Goal: Information Seeking & Learning: Check status

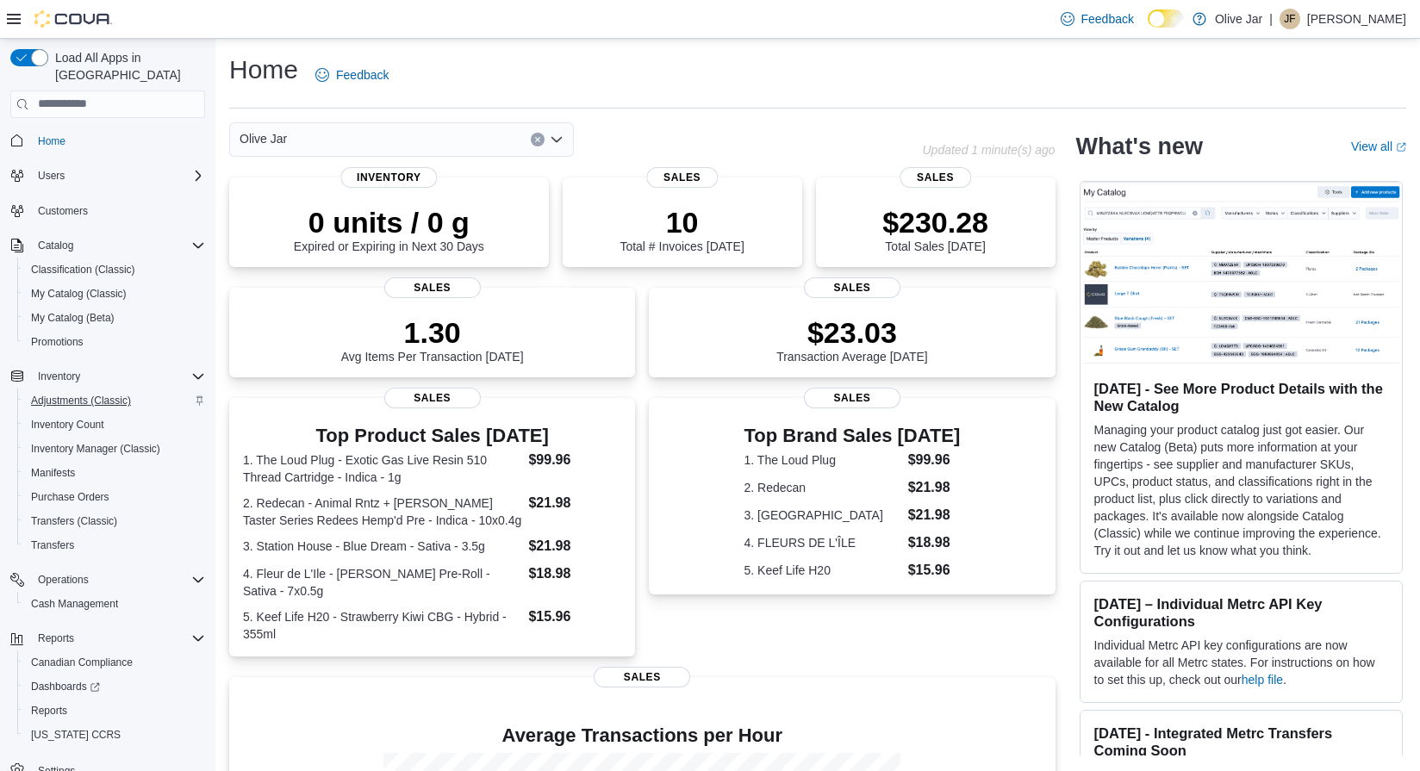
scroll to position [3, 1]
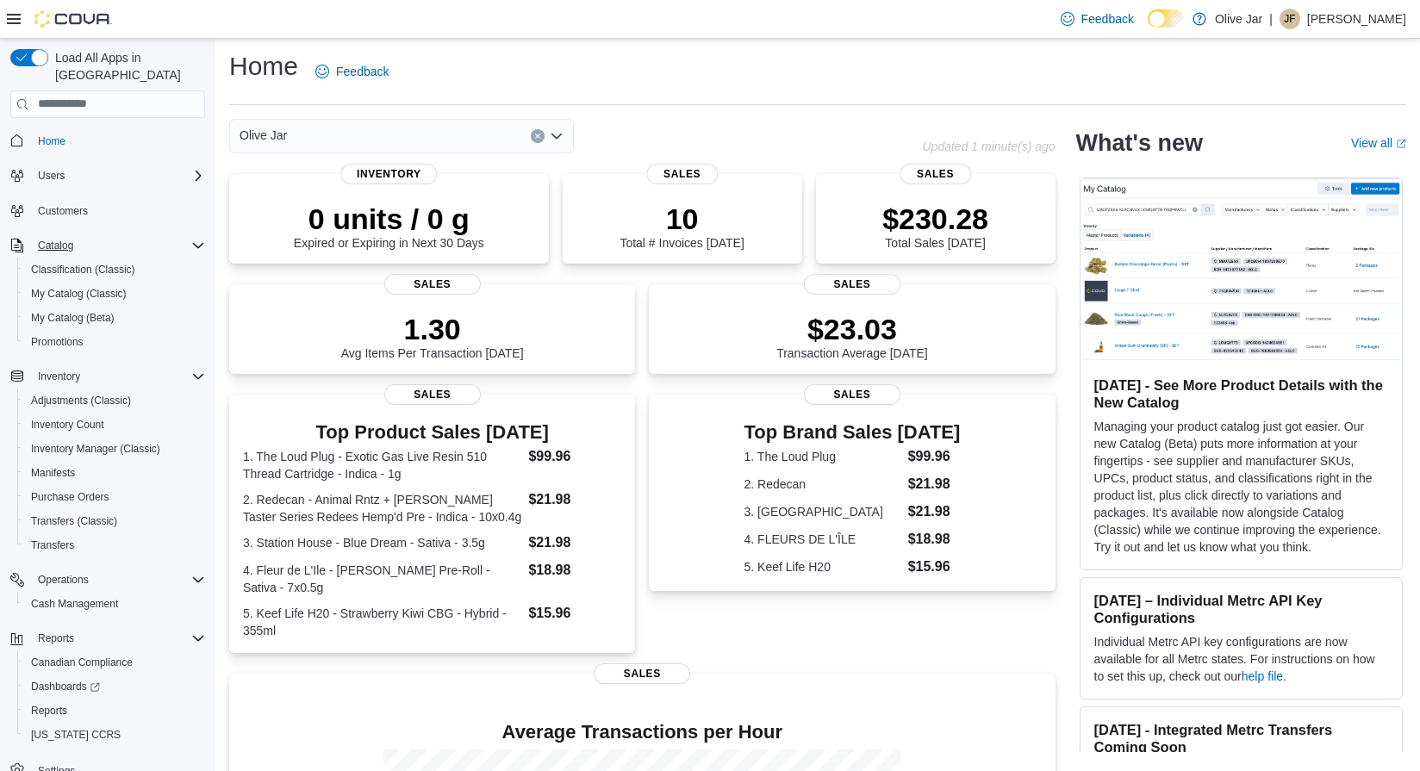
click at [105, 235] on div "Catalog" at bounding box center [118, 245] width 174 height 21
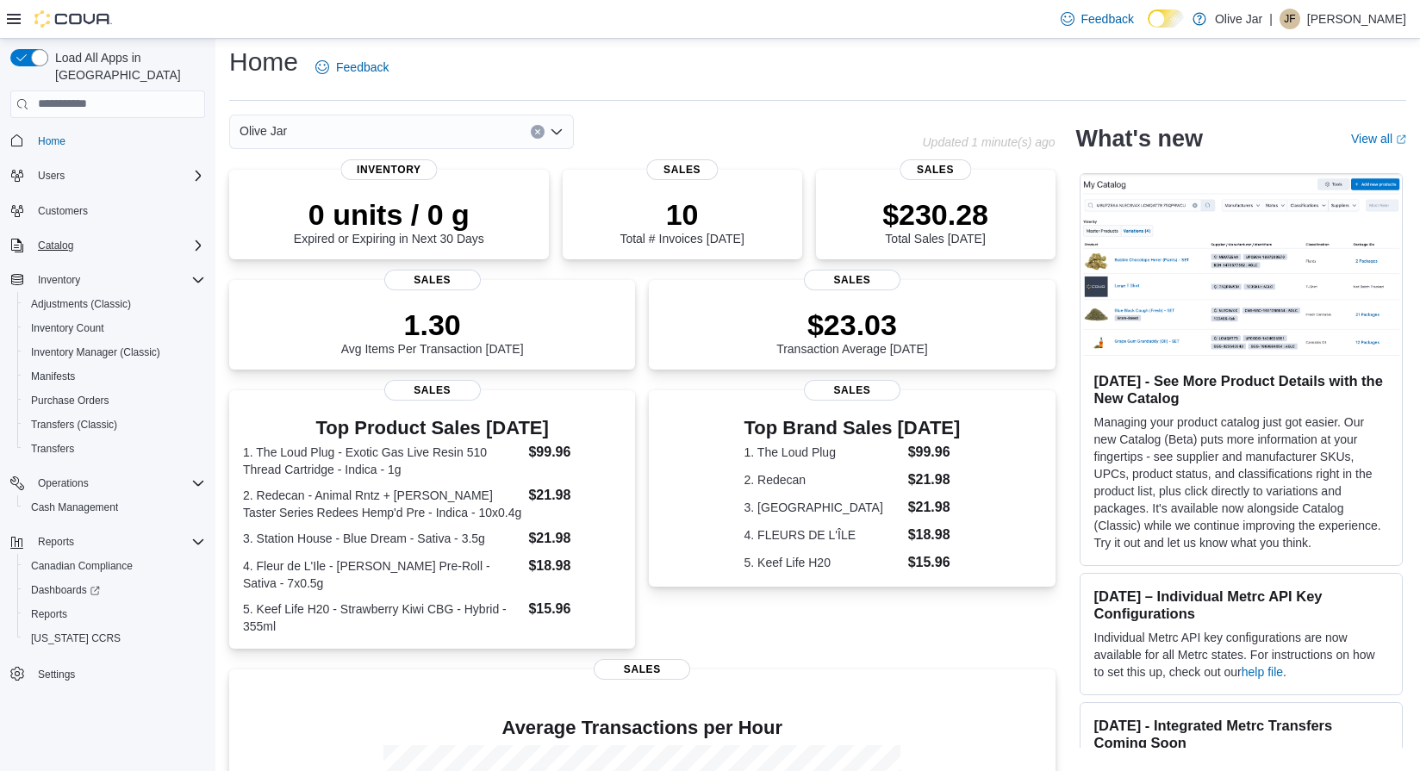
click at [105, 235] on div "Catalog" at bounding box center [118, 245] width 174 height 21
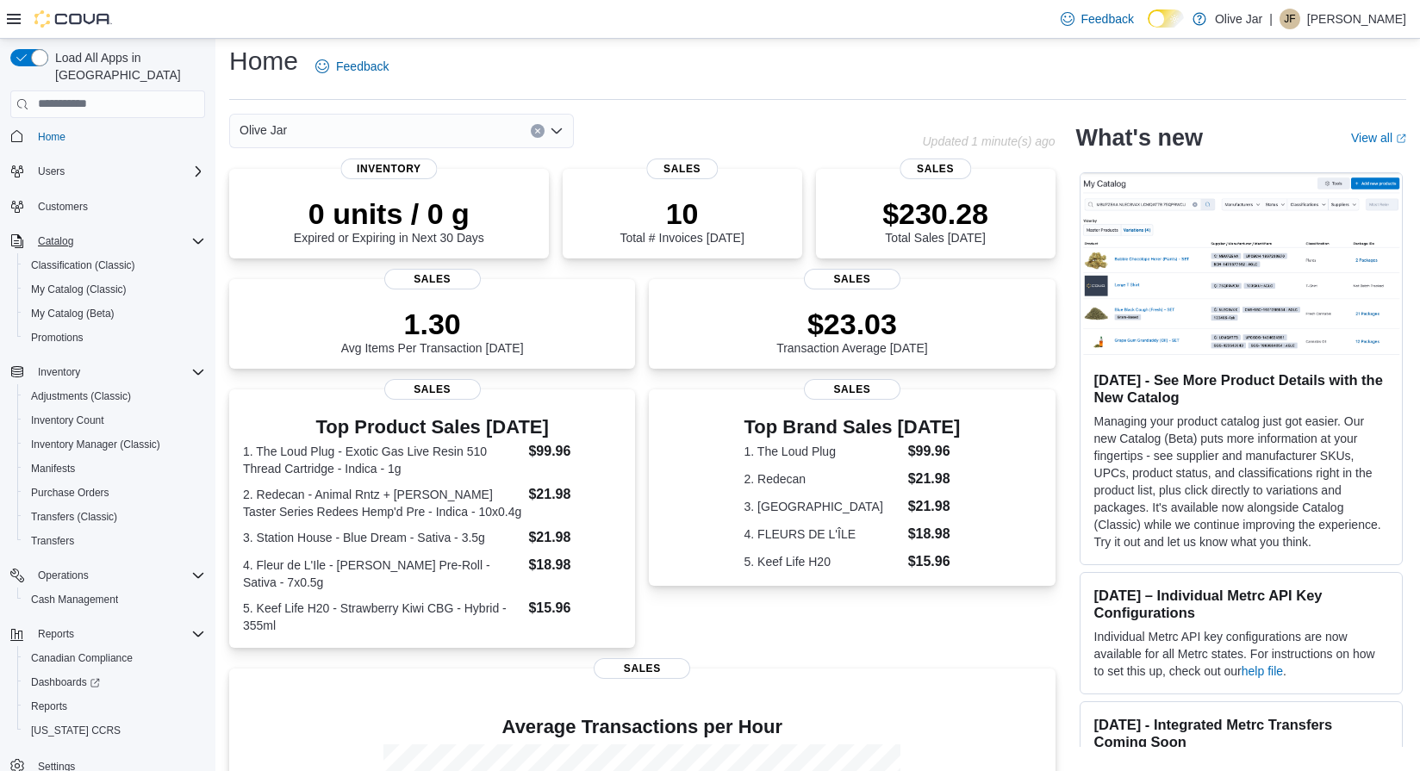
scroll to position [0, 0]
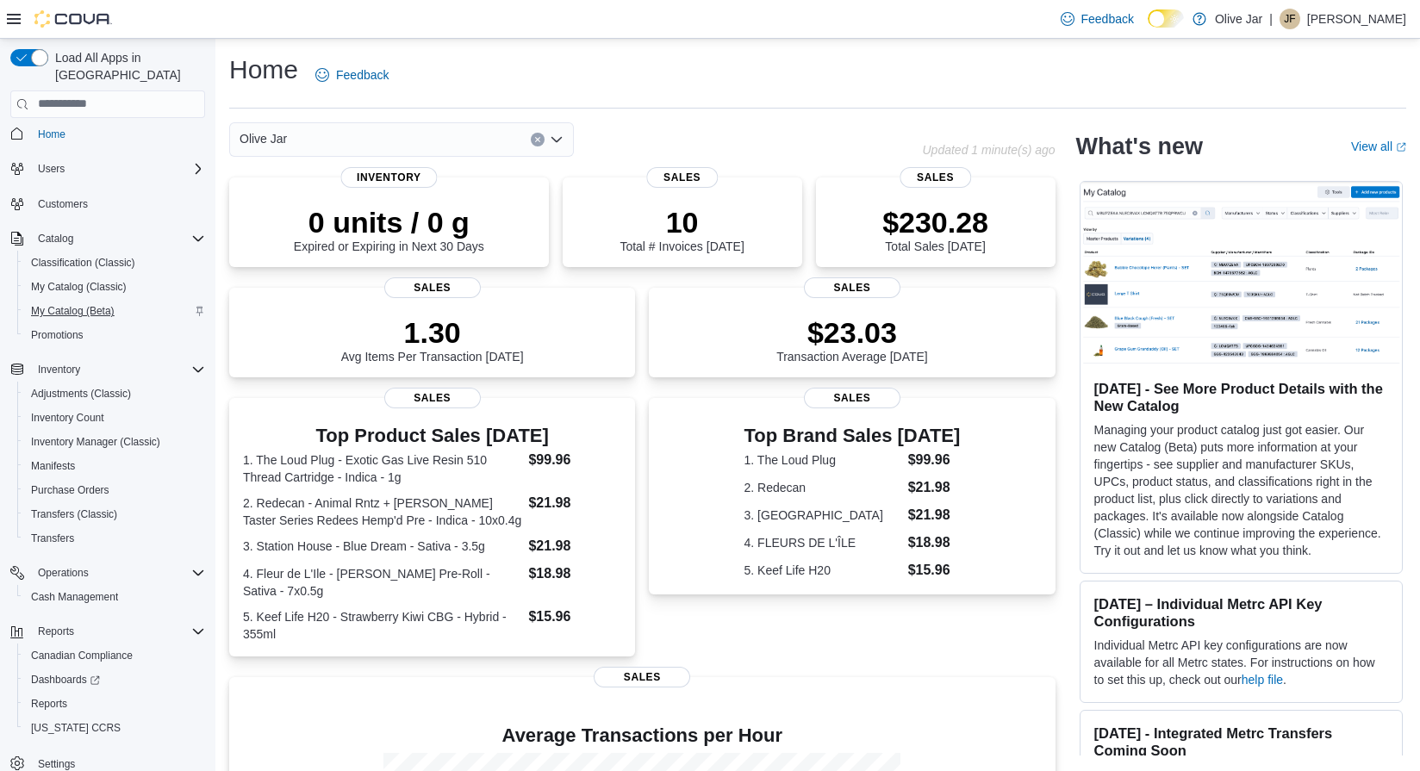
click at [113, 304] on span "My Catalog (Beta)" at bounding box center [73, 311] width 84 height 14
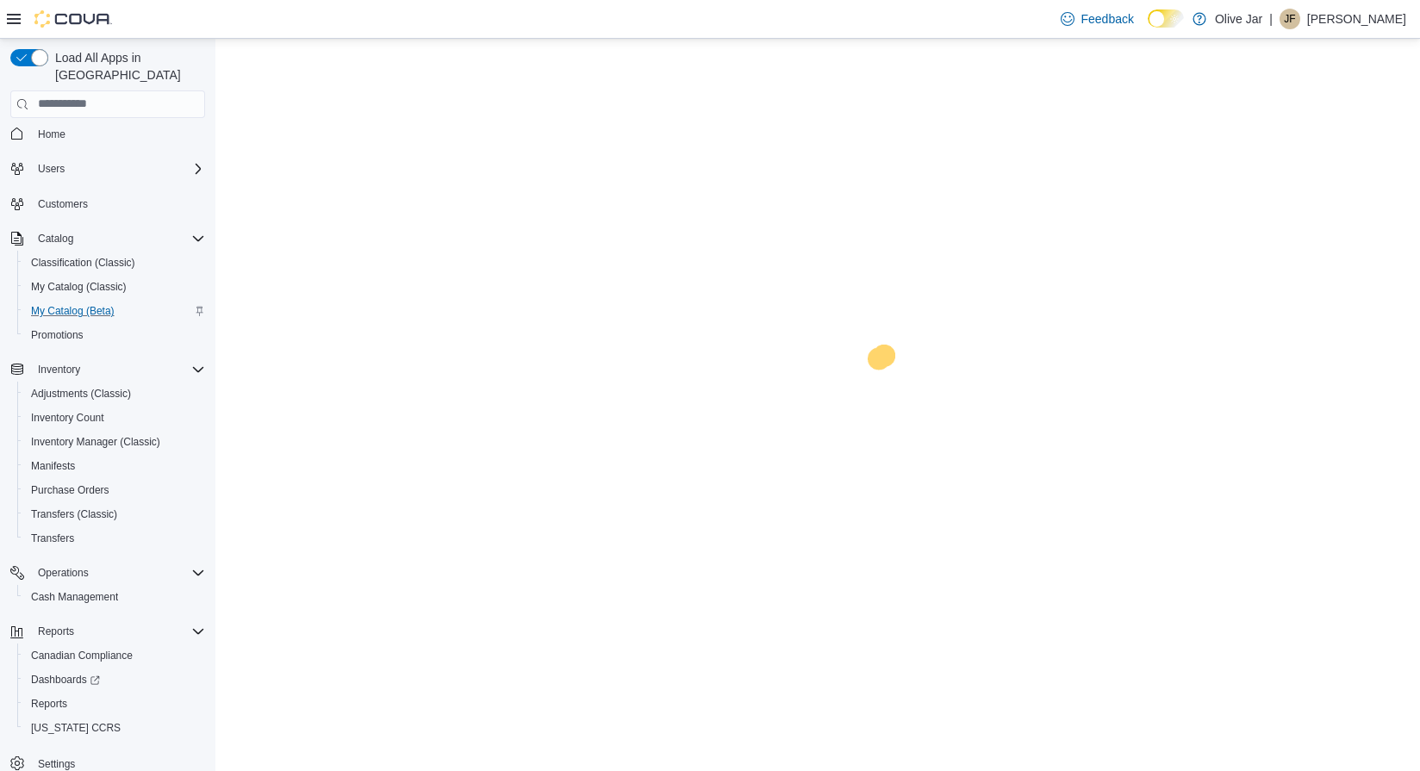
scroll to position [5, 0]
select select "**********"
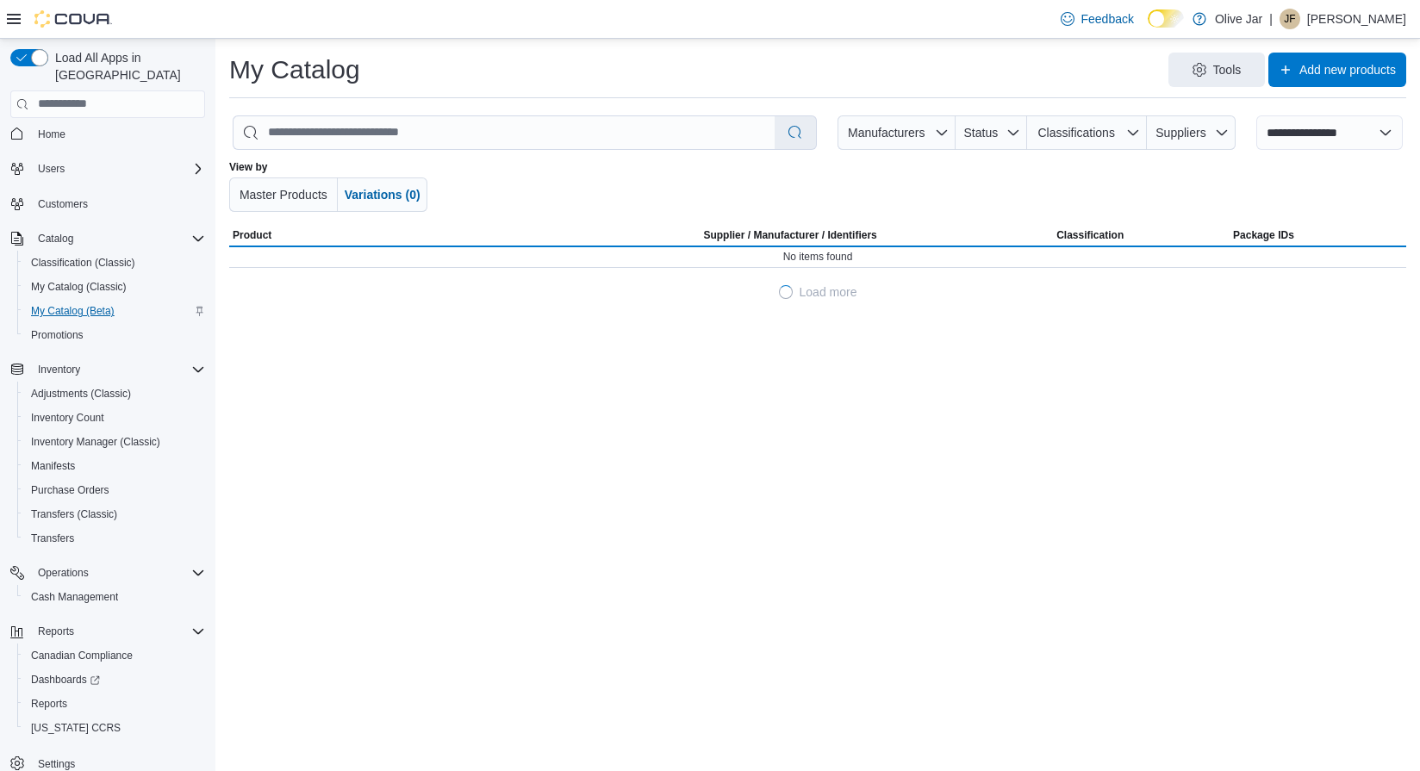
scroll to position [9, 0]
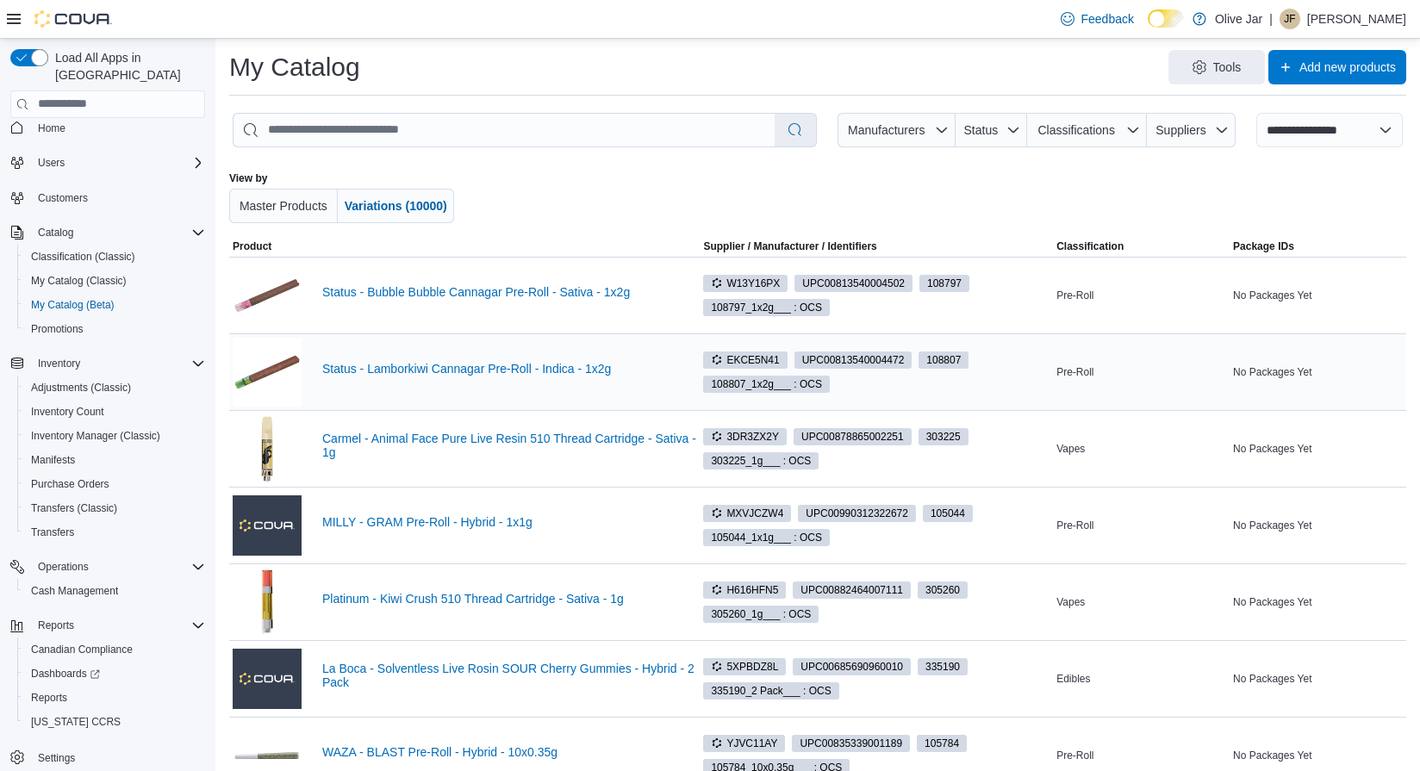
scroll to position [3, 0]
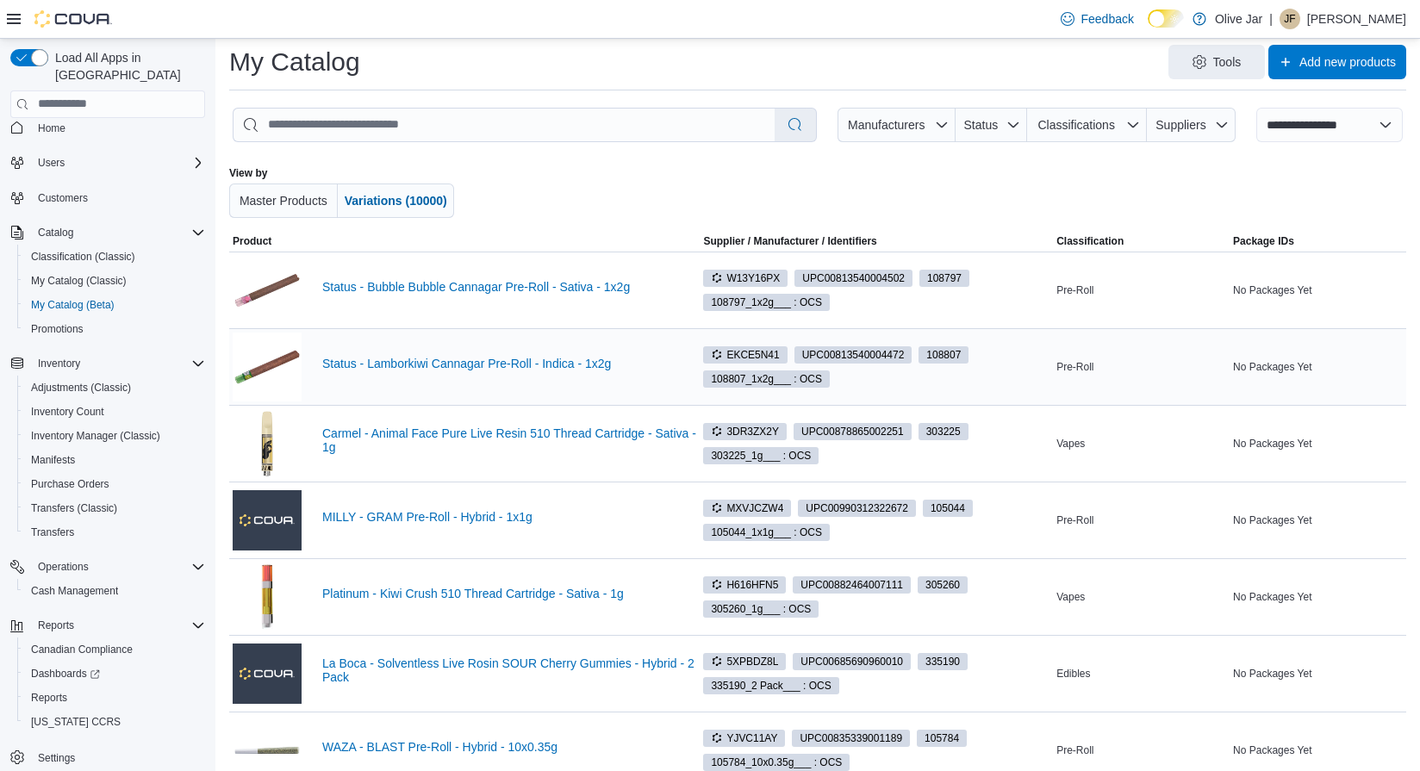
click at [796, 384] on span "108807_1x2g___ : OCS" at bounding box center [766, 379] width 111 height 16
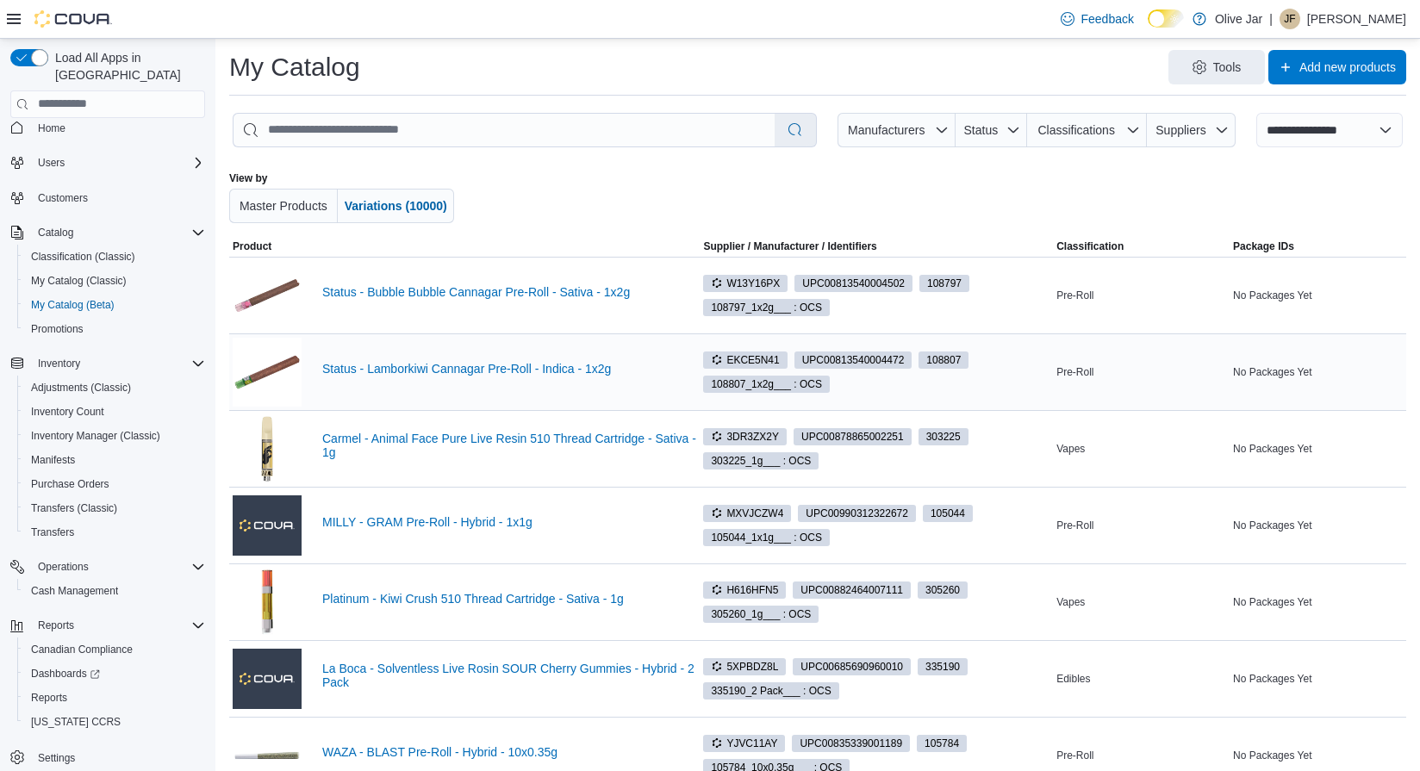
scroll to position [0, 0]
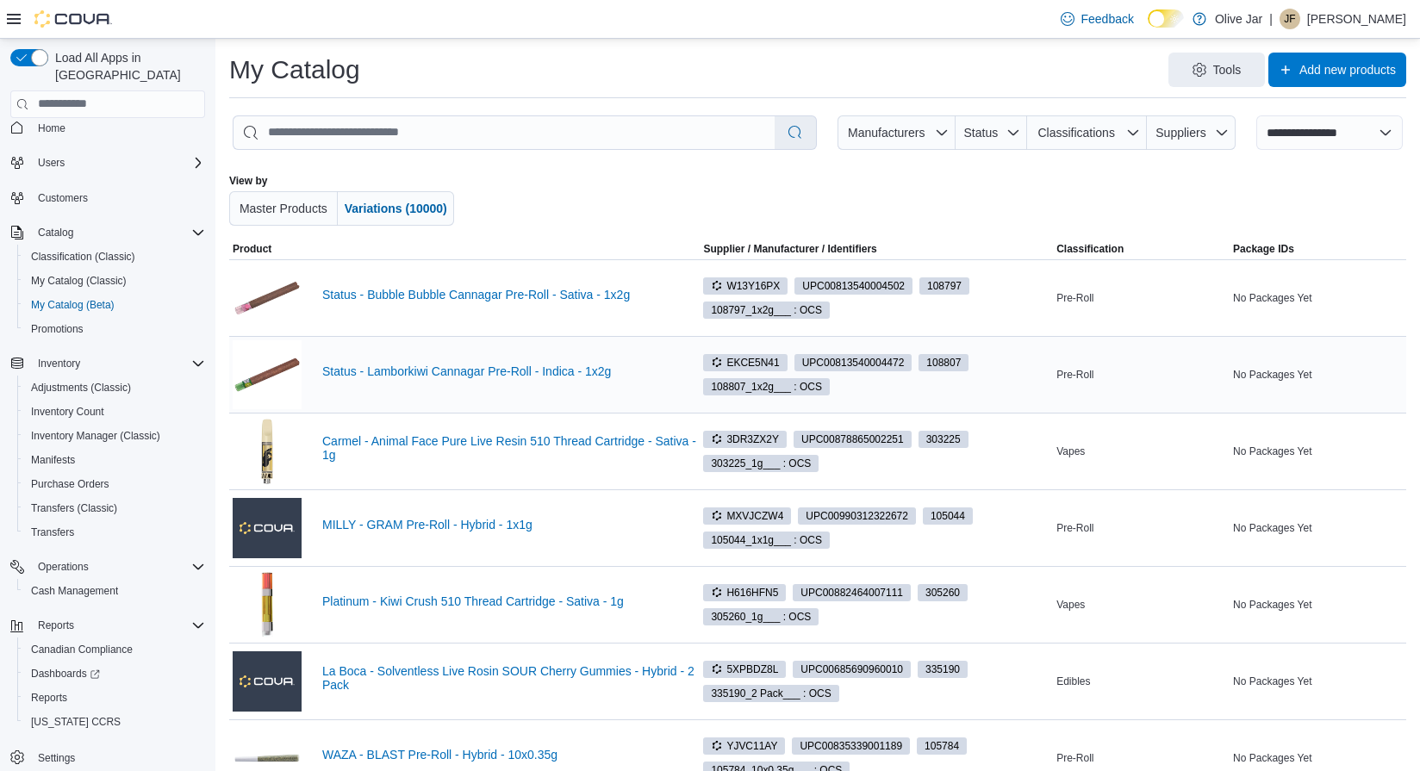
click at [872, 359] on span "UPC 00813540004472" at bounding box center [853, 363] width 103 height 16
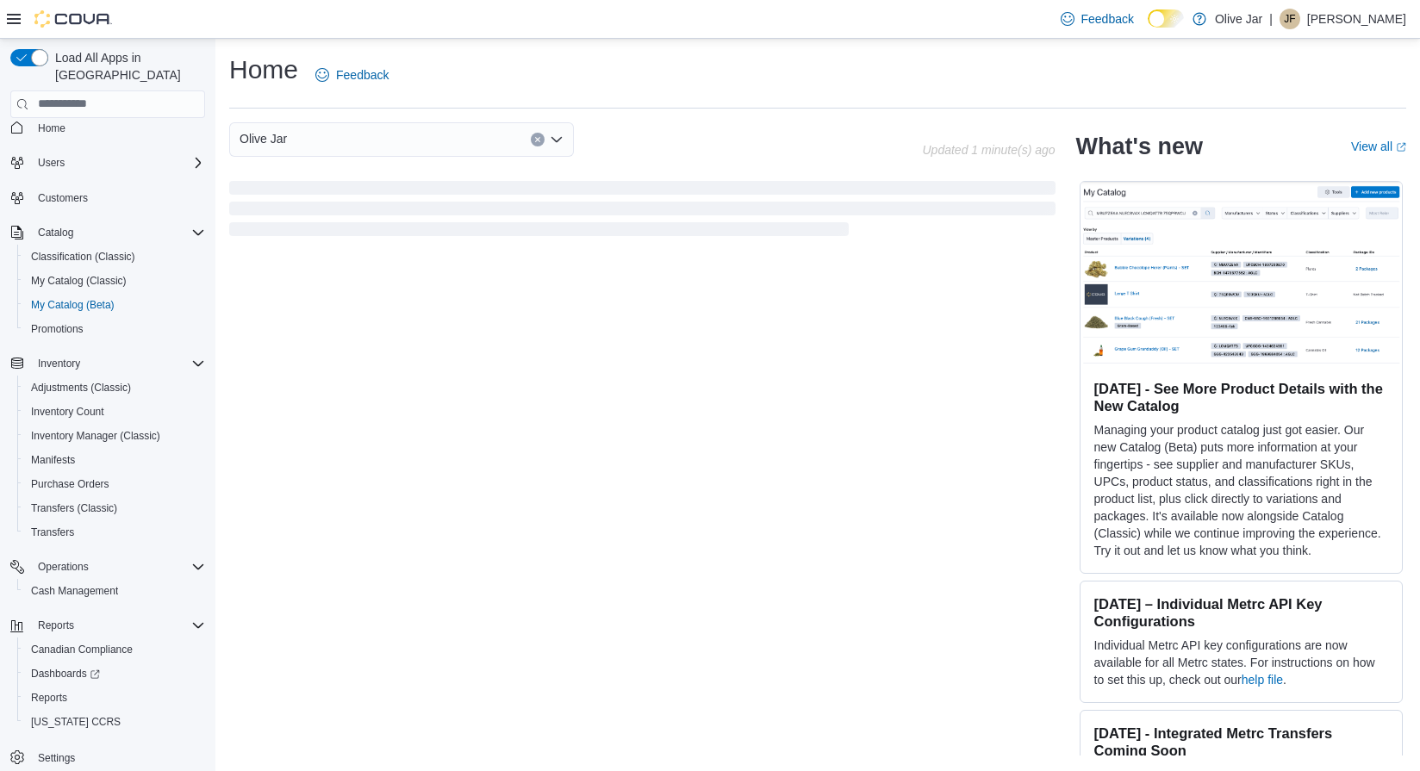
select select "**********"
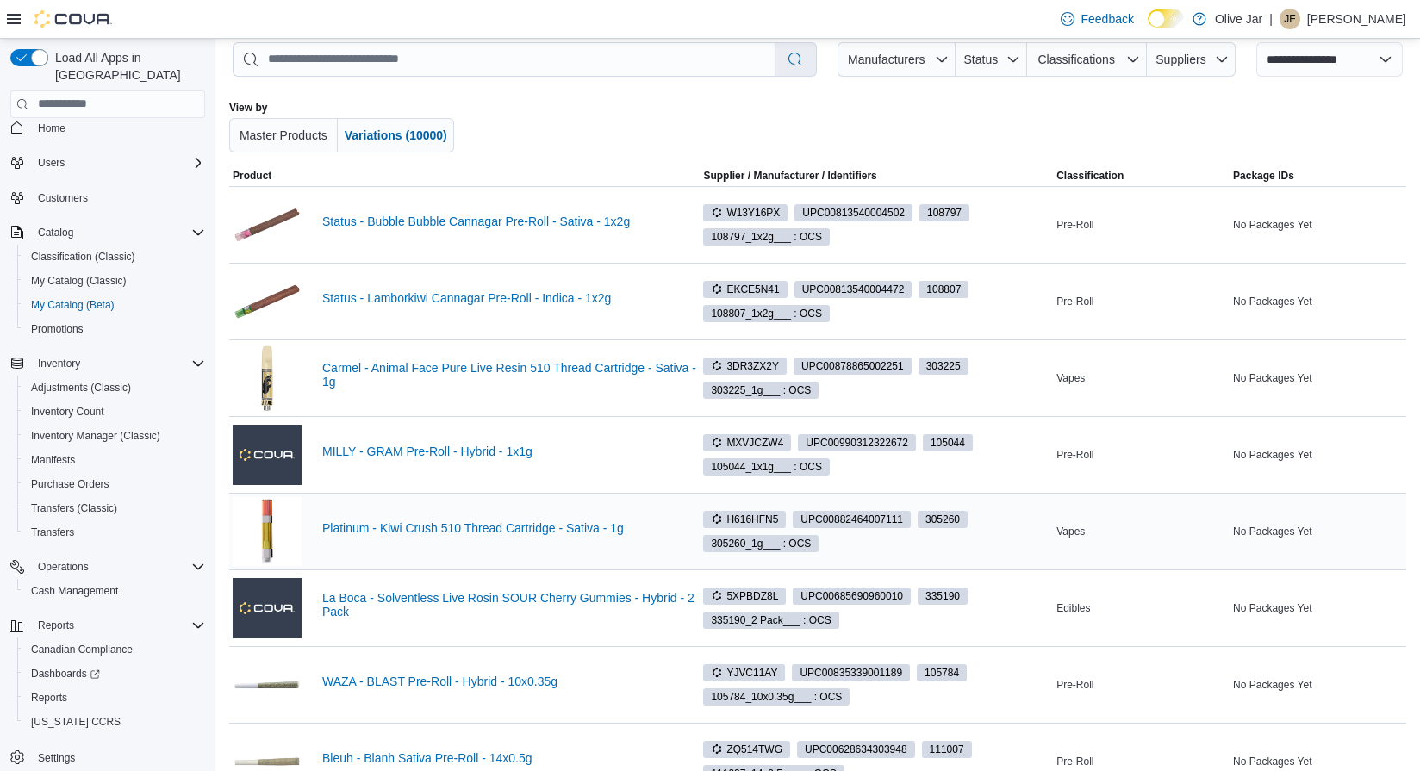
scroll to position [74, 0]
click at [758, 555] on td "Supplier / Manufacturer / Identifiers H616HFN5 UPC 00882464007111 305260 305260…" at bounding box center [876, 530] width 353 height 77
click at [763, 541] on span "305260_1g___ : OCS" at bounding box center [761, 543] width 100 height 16
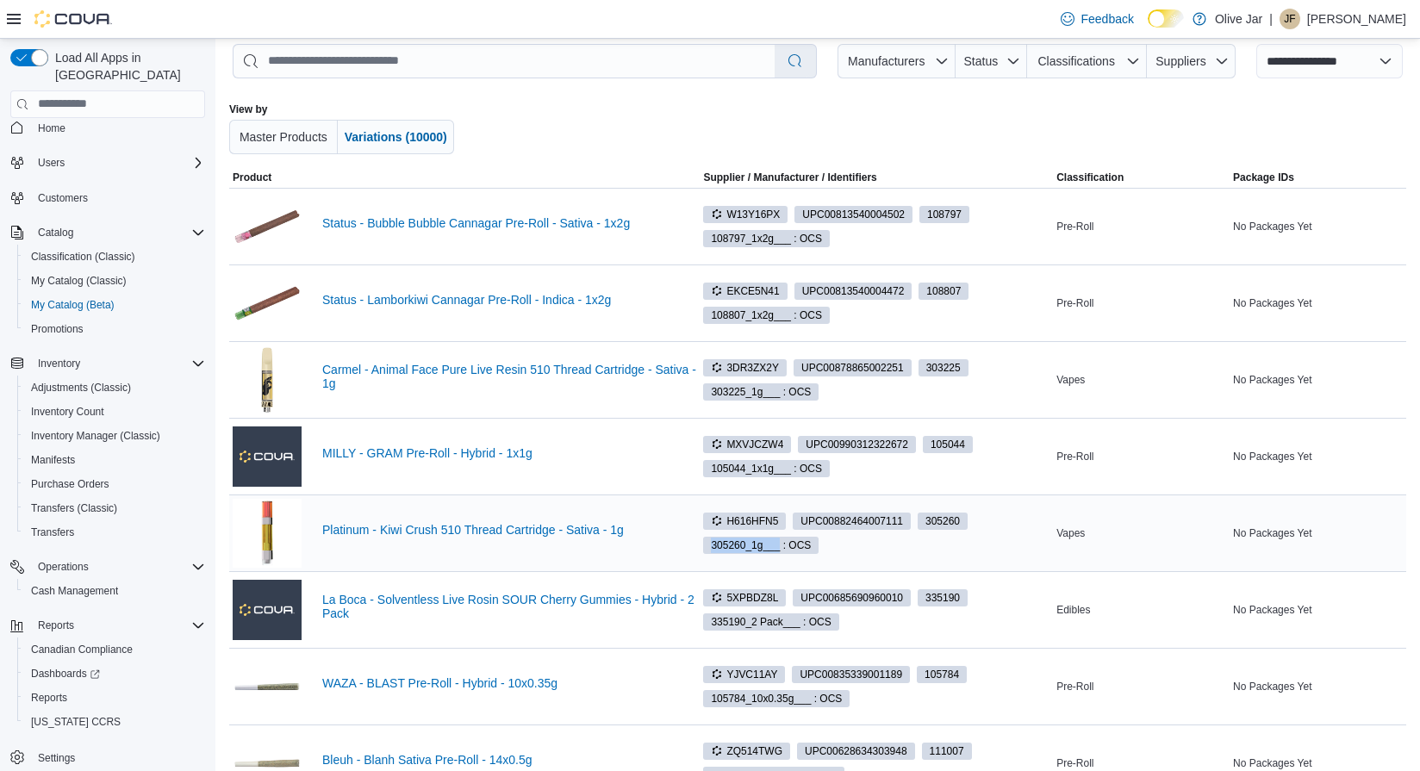
click at [763, 541] on span "305260_1g___ : OCS" at bounding box center [761, 546] width 100 height 16
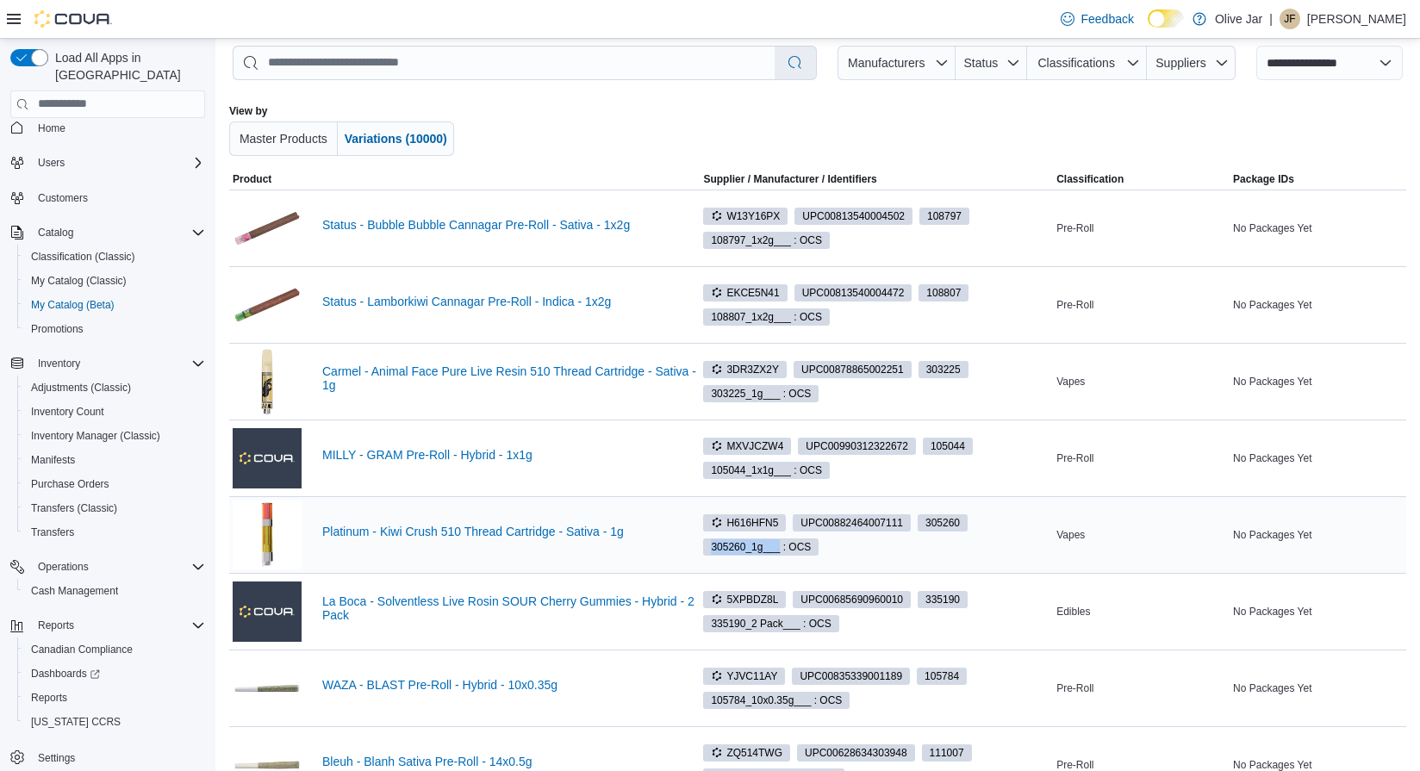
click at [760, 543] on span "305260_1g___ : OCS" at bounding box center [761, 548] width 100 height 16
click at [590, 537] on link "Platinum - Kiwi Crush 510 Thread Cartridge - Sativa - 1g" at bounding box center [509, 532] width 374 height 14
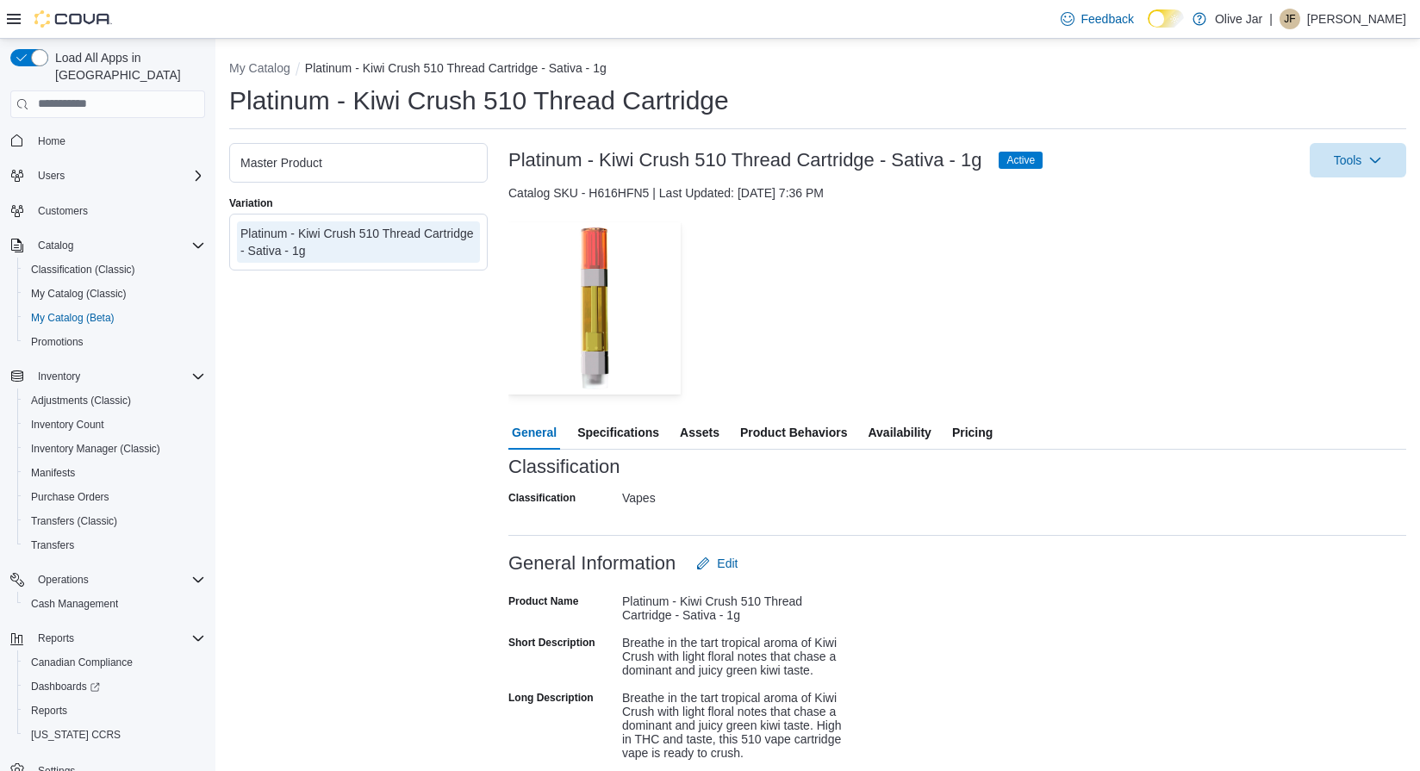
scroll to position [6, 0]
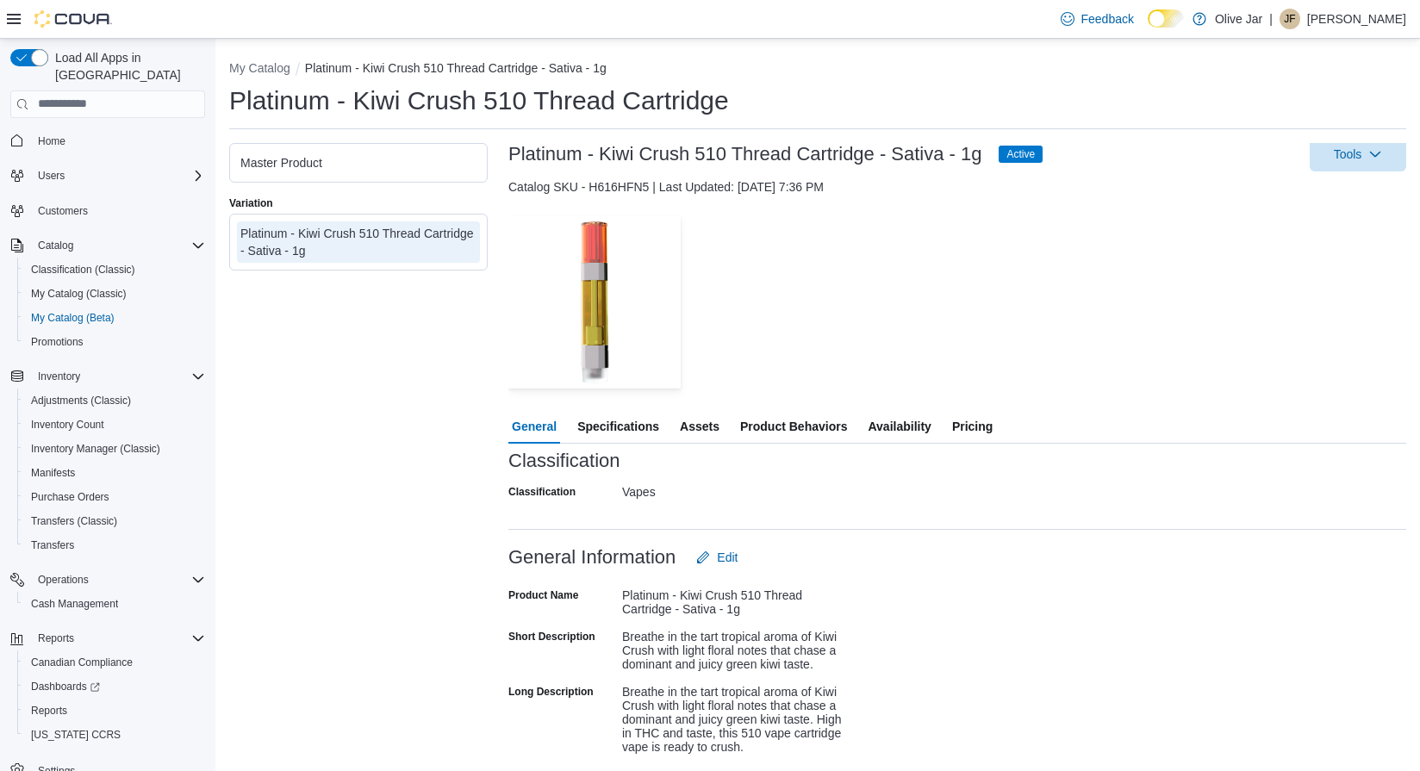
click at [882, 439] on span "Availability" at bounding box center [899, 426] width 63 height 34
